Goal: Find specific page/section: Find specific page/section

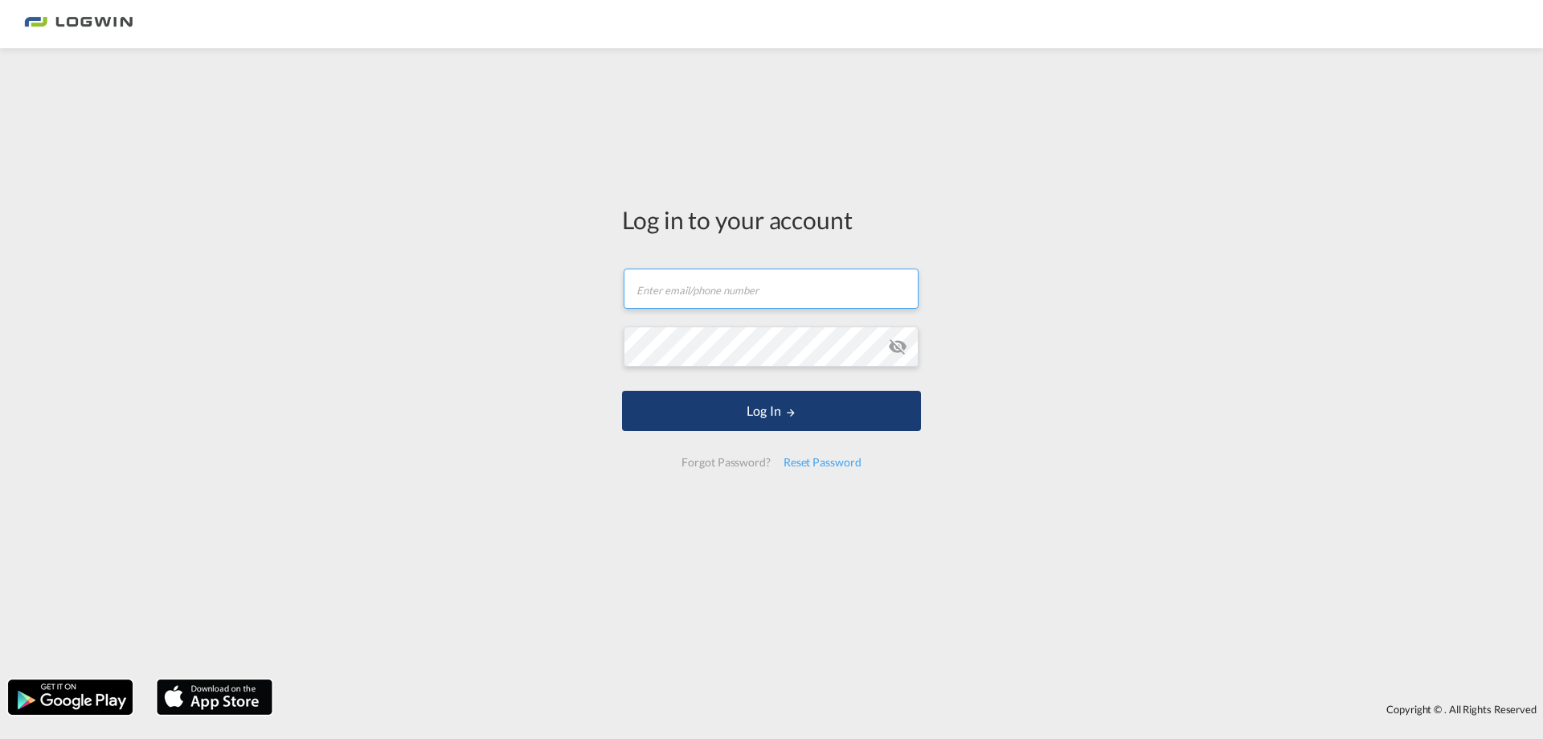
type input "[PERSON_NAME][EMAIL_ADDRESS][PERSON_NAME][DOMAIN_NAME]"
click at [766, 436] on form "[PERSON_NAME][EMAIL_ADDRESS][PERSON_NAME][DOMAIN_NAME] Password field is requir…" at bounding box center [771, 367] width 299 height 231
click at [768, 415] on button "Log In" at bounding box center [771, 411] width 299 height 40
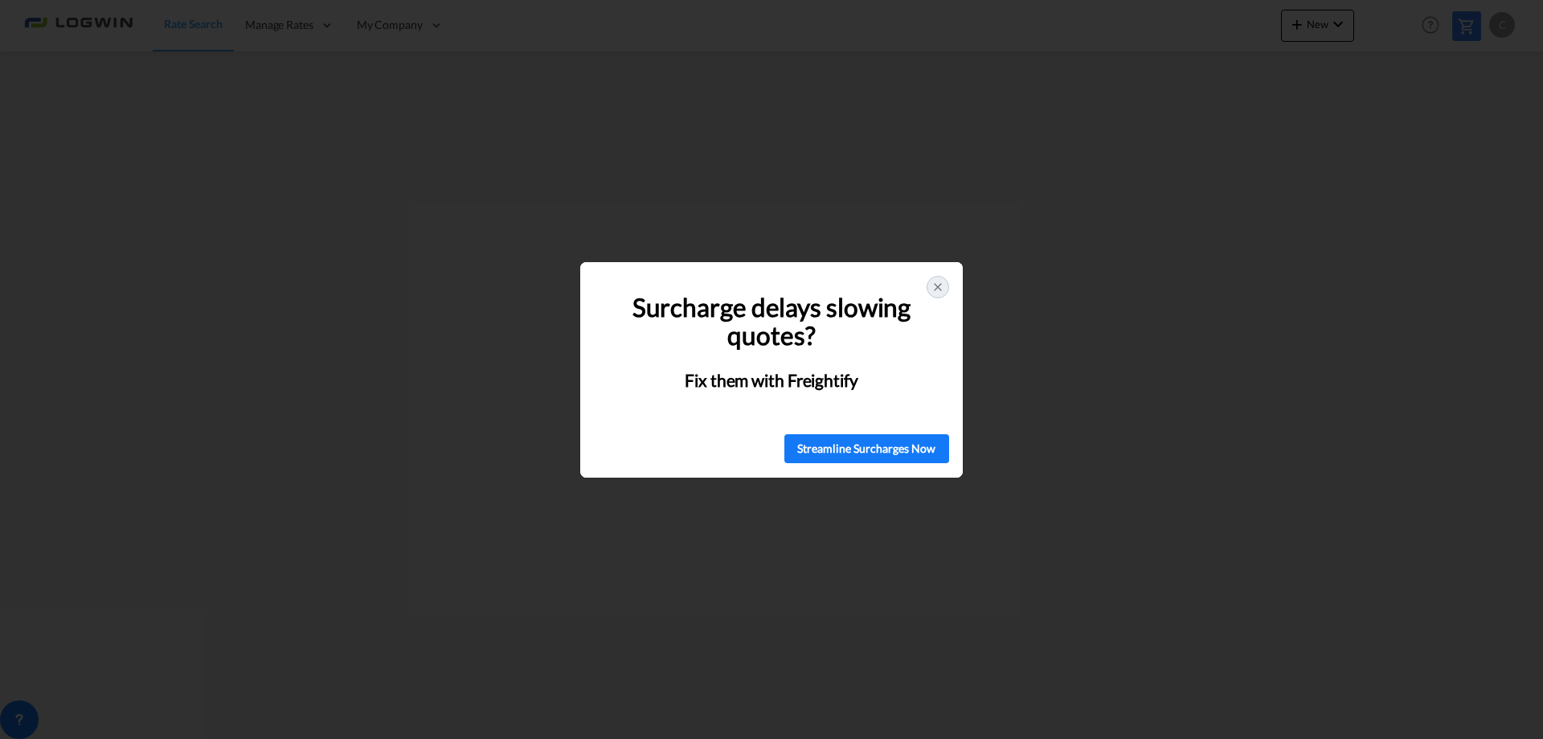
click at [934, 281] on icon at bounding box center [938, 286] width 13 height 13
